Goal: Information Seeking & Learning: Learn about a topic

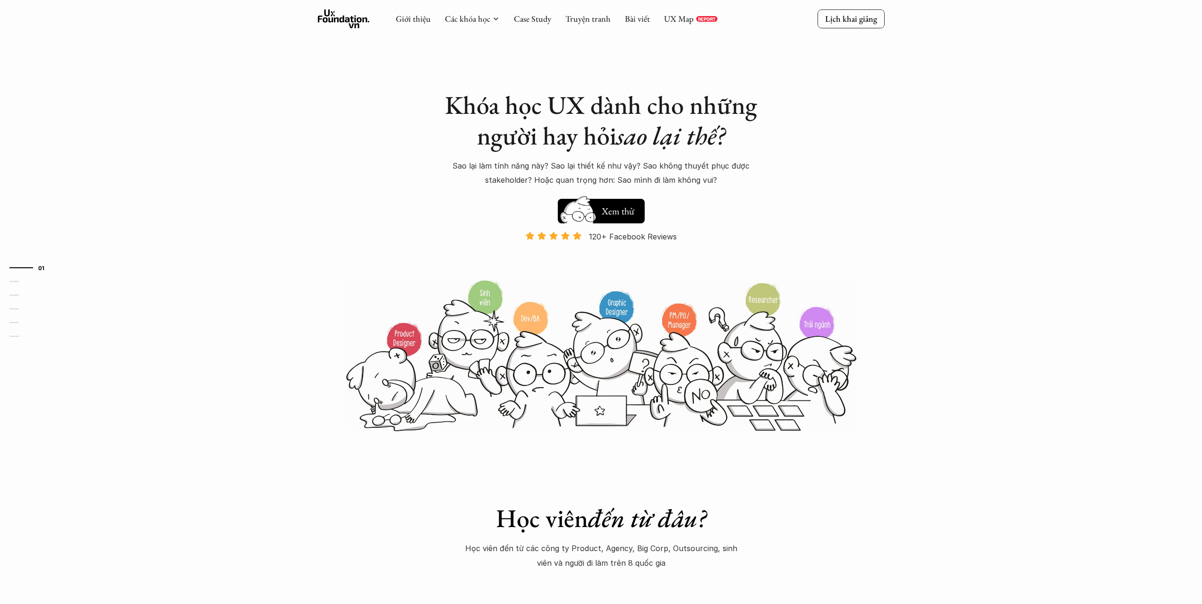
drag, startPoint x: 0, startPoint y: 0, endPoint x: 299, endPoint y: 77, distance: 309.2
drag, startPoint x: 338, startPoint y: 14, endPoint x: 623, endPoint y: 88, distance: 294.4
click at [623, 88] on div "Khóa học UX dành cho những người hay hỏi sao lại thế? Sao lại làm tính năng này…" at bounding box center [601, 216] width 567 height 432
drag, startPoint x: 323, startPoint y: 16, endPoint x: 332, endPoint y: 15, distance: 9.5
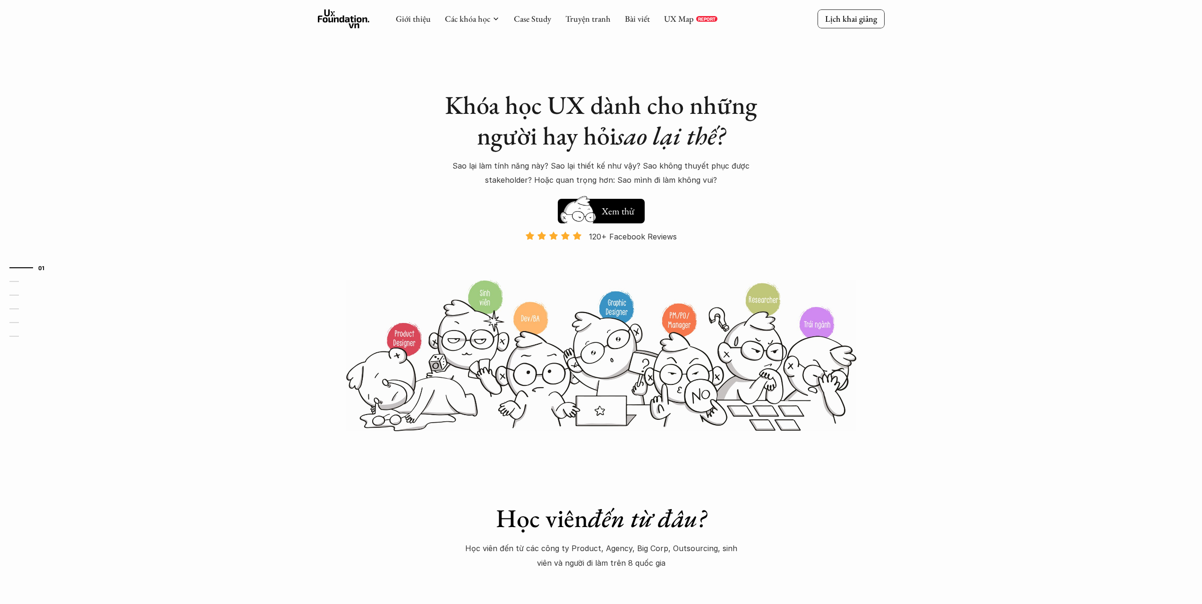
click at [332, 15] on use at bounding box center [344, 18] width 52 height 19
drag, startPoint x: 330, startPoint y: 19, endPoint x: 612, endPoint y: 104, distance: 294.3
click at [612, 104] on h1 "Khóa học UX dành cho những người hay hỏi sao lại thế?" at bounding box center [601, 120] width 331 height 61
click at [690, 21] on link "UX Map" at bounding box center [679, 18] width 30 height 11
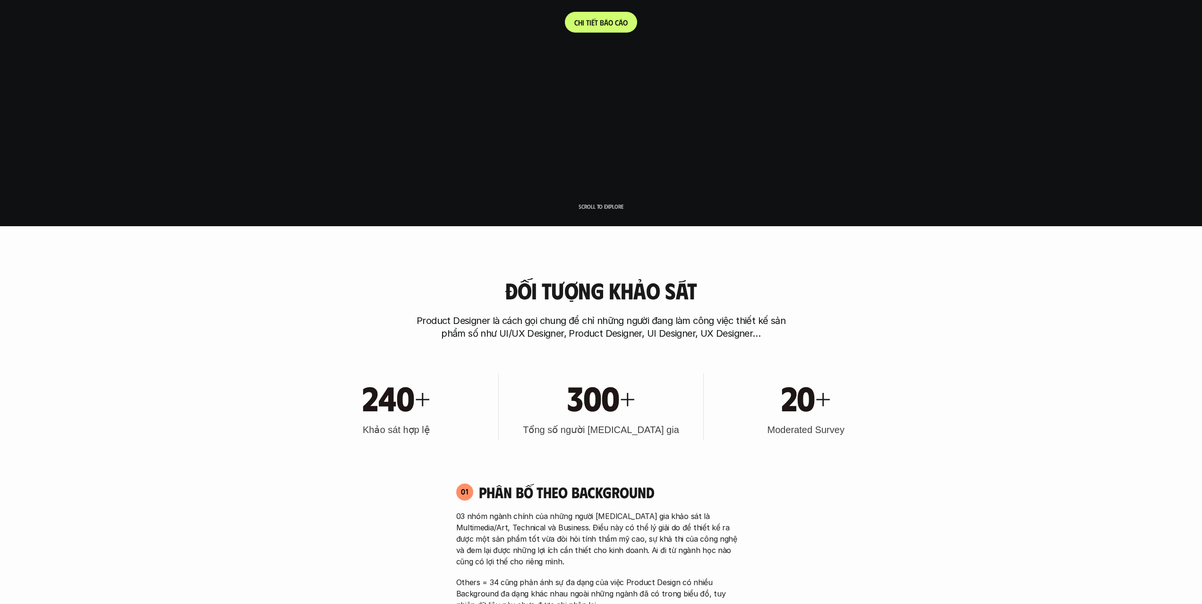
scroll to position [94, 0]
